Goal: Task Accomplishment & Management: Use online tool/utility

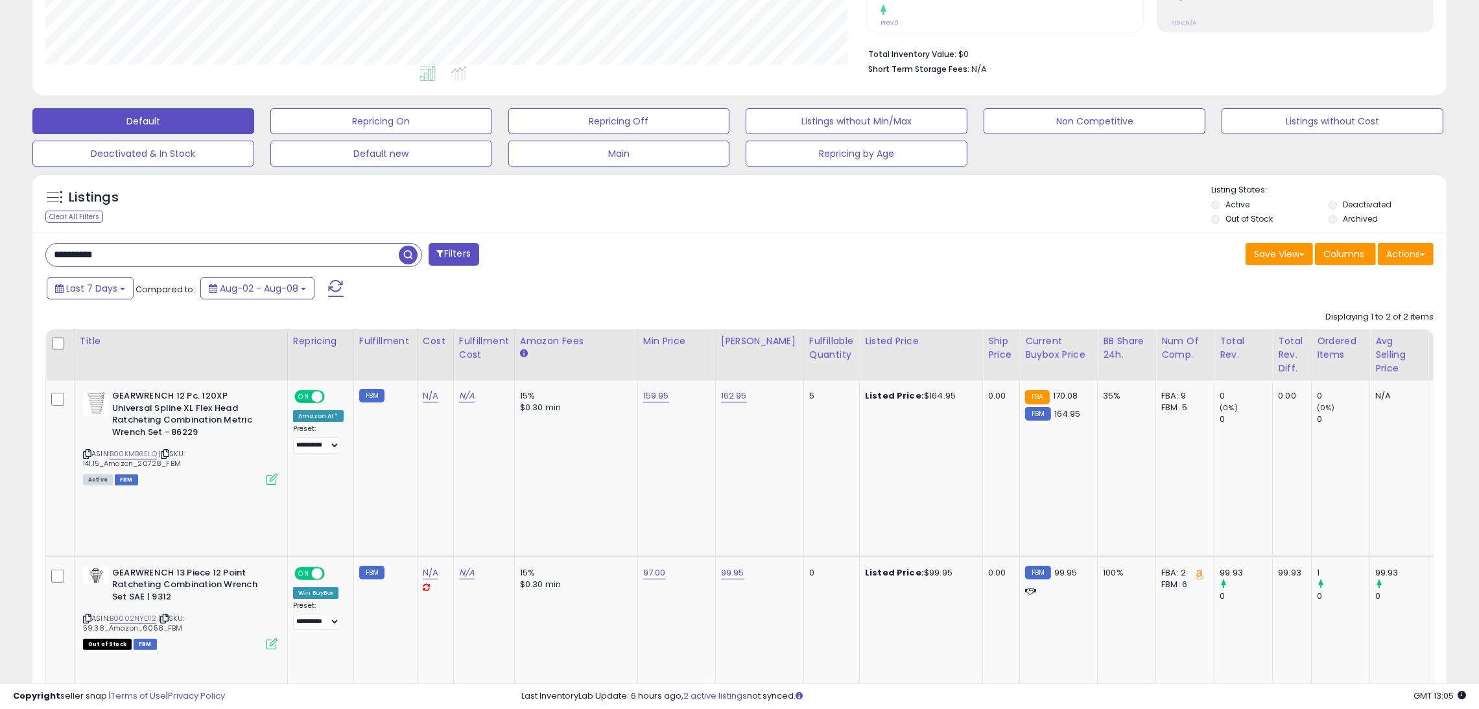
scroll to position [265, 822]
drag, startPoint x: 121, startPoint y: 257, endPoint x: -115, endPoint y: 239, distance: 236.7
click at [0, 239] on html "Unable to login Retrieving listings data.. has not yet accepted the Terms of Us…" at bounding box center [739, 54] width 1479 height 709
paste input "text"
type input "**********"
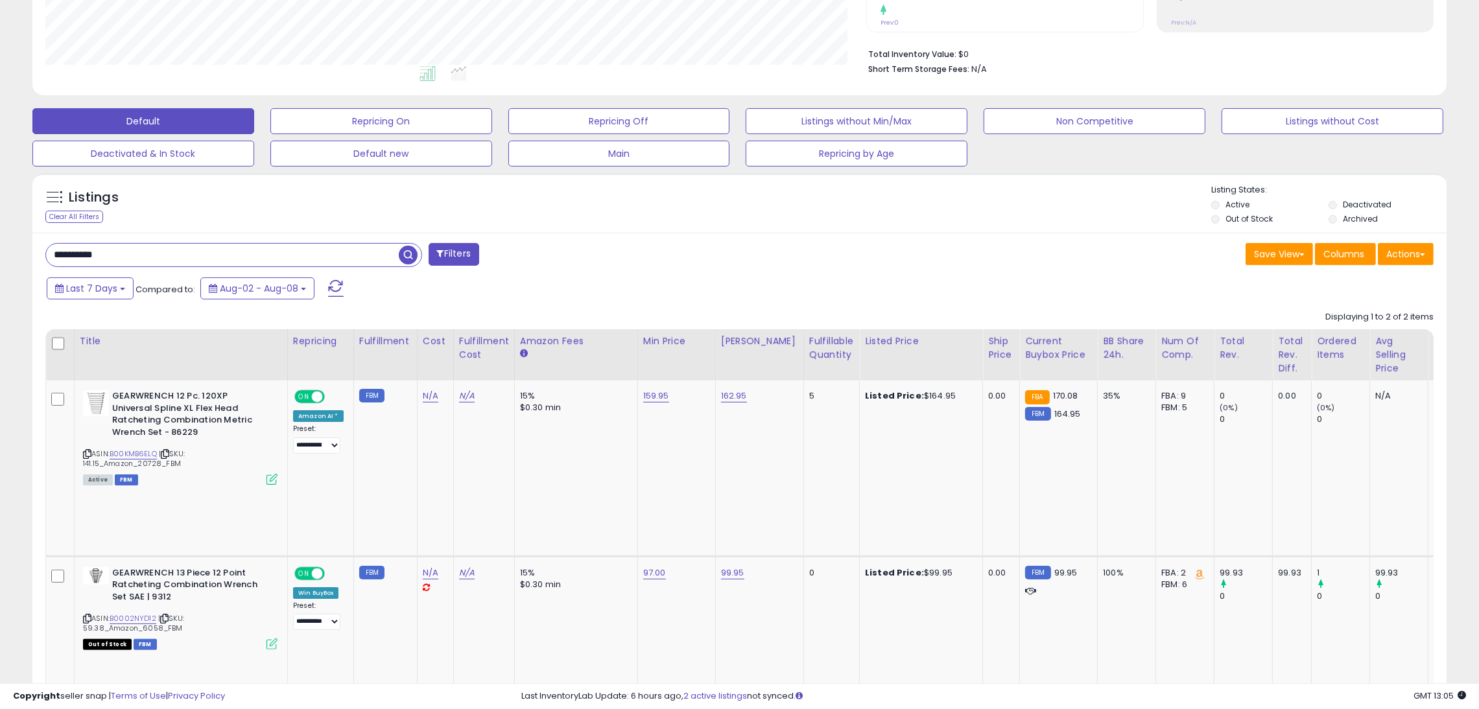
click at [405, 255] on span "button" at bounding box center [408, 255] width 19 height 19
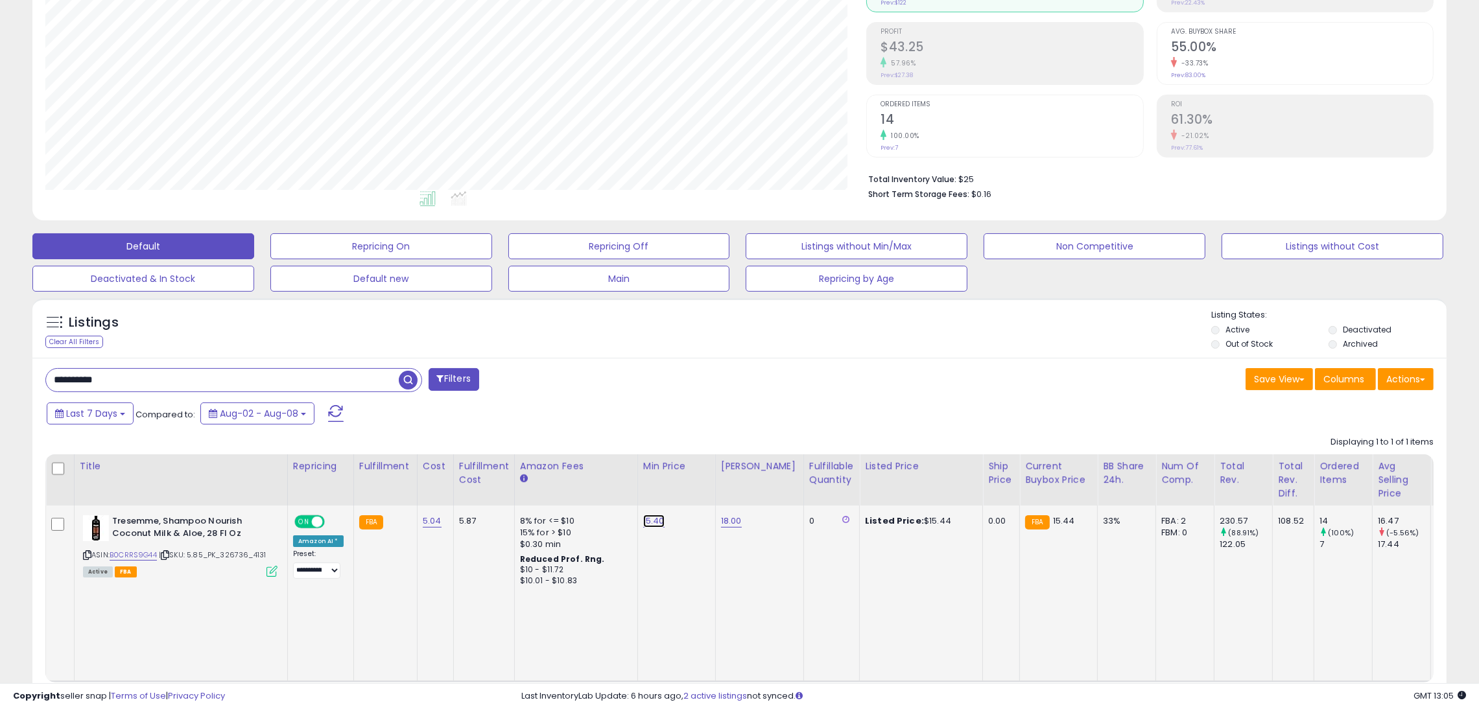
click at [649, 523] on link "15.40" at bounding box center [653, 521] width 21 height 13
drag, startPoint x: 600, startPoint y: 492, endPoint x: 508, endPoint y: 484, distance: 91.7
click at [508, 484] on table "Title Repricing" at bounding box center [1055, 569] width 2021 height 228
type input "*****"
click button "submit" at bounding box center [683, 488] width 22 height 19
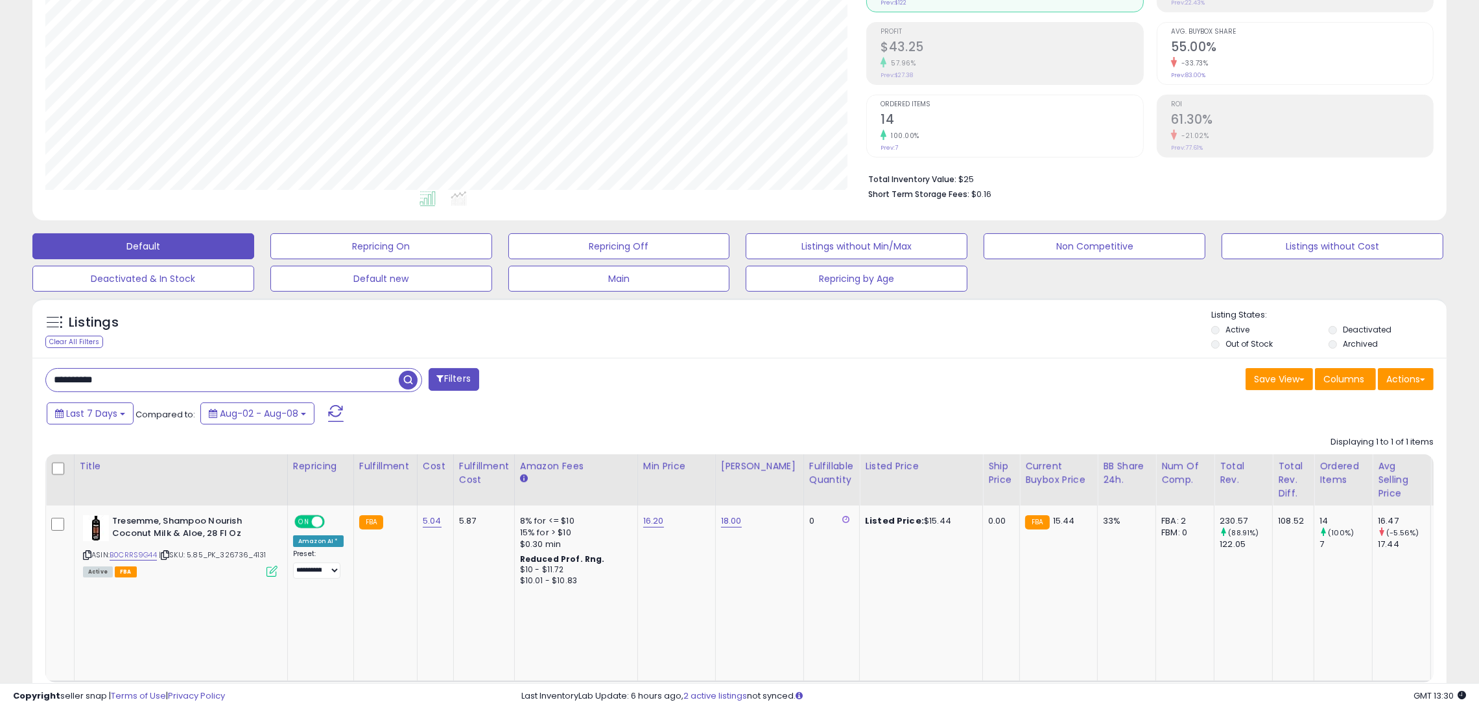
drag, startPoint x: 143, startPoint y: 383, endPoint x: -86, endPoint y: 359, distance: 229.5
click at [0, 359] on html "Unable to login Retrieving listings data.. has not yet accepted the Terms of Us…" at bounding box center [739, 179] width 1479 height 709
paste input "text"
type input "**********"
click at [413, 386] on span "button" at bounding box center [408, 380] width 19 height 19
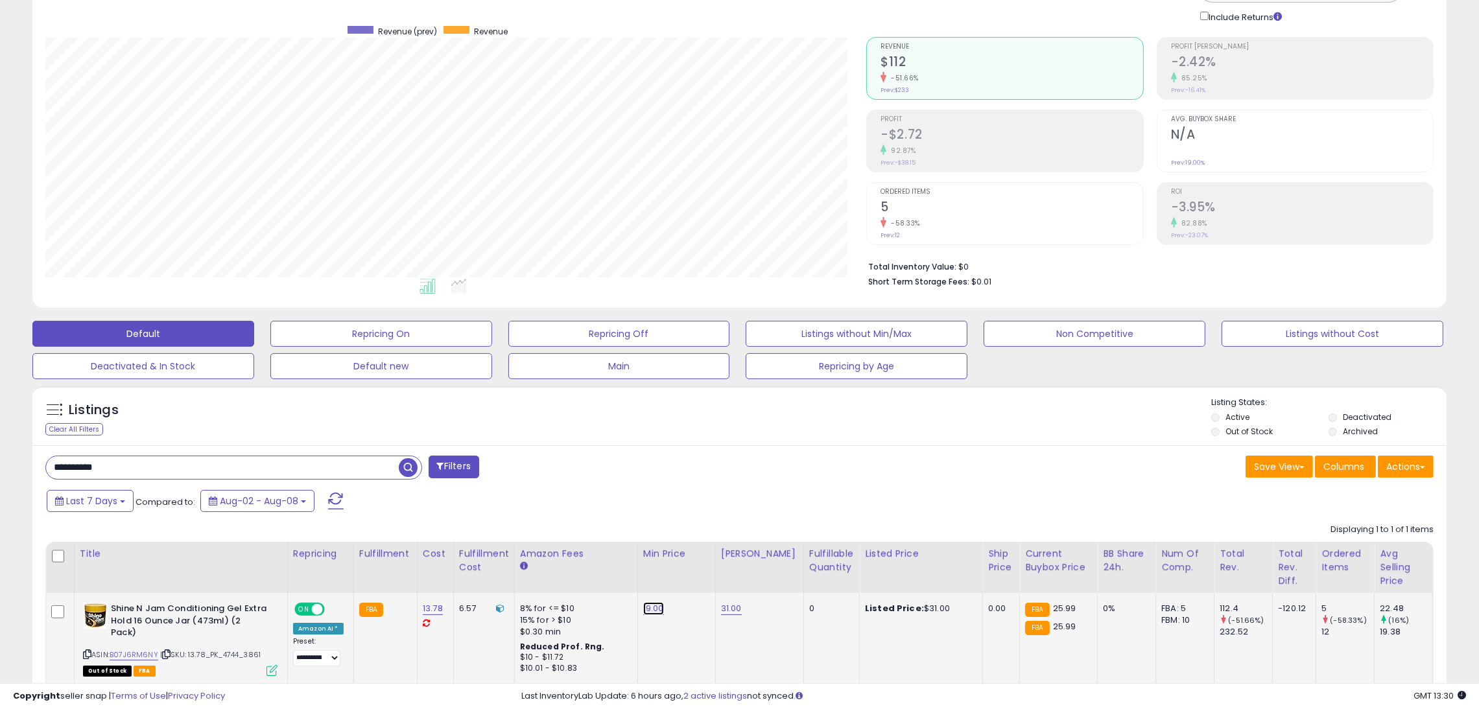
click at [648, 615] on link "19.00" at bounding box center [653, 608] width 21 height 13
drag, startPoint x: 610, startPoint y: 574, endPoint x: 390, endPoint y: 514, distance: 227.8
click at [425, 545] on table "Title Repricing" at bounding box center [1058, 656] width 2026 height 228
type input "**"
click button "submit" at bounding box center [683, 575] width 22 height 19
